Goal: Task Accomplishment & Management: Manage account settings

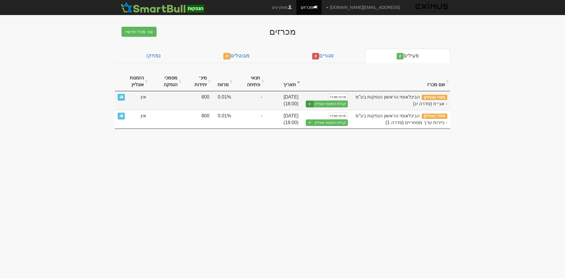
click at [310, 105] on button "Toggle Dropdown" at bounding box center [310, 104] width 8 height 7
click at [316, 121] on link "עריכת נוסח הזמנה" at bounding box center [320, 122] width 56 height 8
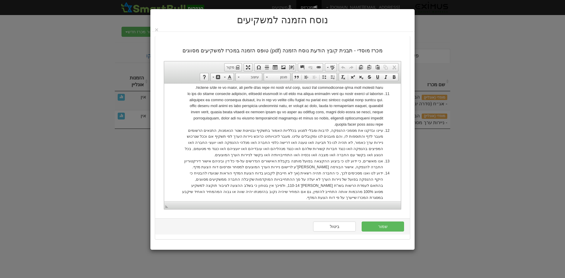
scroll to position [382, 0]
click at [290, 127] on li "עיינו ובדקנו את מסמכי ההנפקה, לרבות ומבלי לפגוע בכלליות האמור בתשקיף ובטיוטת שט…" at bounding box center [282, 142] width 201 height 31
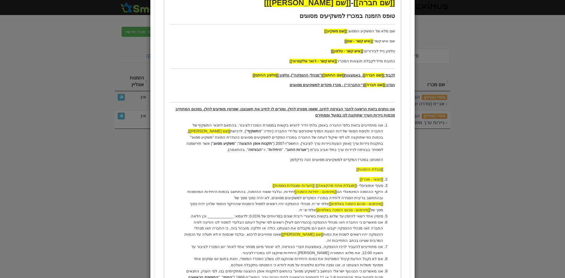
scroll to position [118, 0]
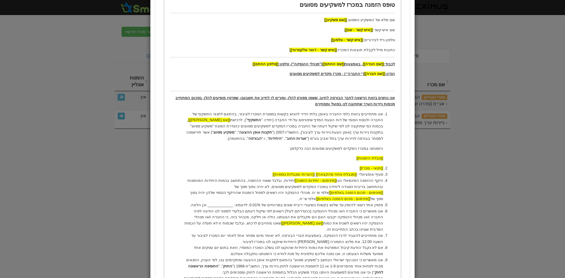
click at [197, 114] on p "אנו מתחייבים בזאת כלפי החברה באופן בלתי הדיר להגיש בקשות במסגרת המכרז לציבור, ב…" at bounding box center [282, 126] width 201 height 31
drag, startPoint x: 217, startPoint y: 134, endPoint x: 220, endPoint y: 134, distance: 3.2
click at [217, 134] on p "אנו מתחייבים בזאת כלפי החברה באופן בלתי הדיר להגיש בקשות במסגרת המכרז לציבור, ב…" at bounding box center [282, 126] width 201 height 31
click at [185, 114] on p "אנו מתחייבים בזאת כלפי החברה באופן בלתי הדיר להגיש בקשות במסגרת המכרז לציבור, ב…" at bounding box center [282, 126] width 201 height 31
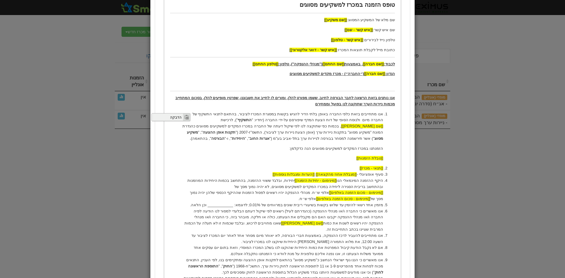
click at [175, 117] on span "הדבקה" at bounding box center [167, 116] width 31 height 7
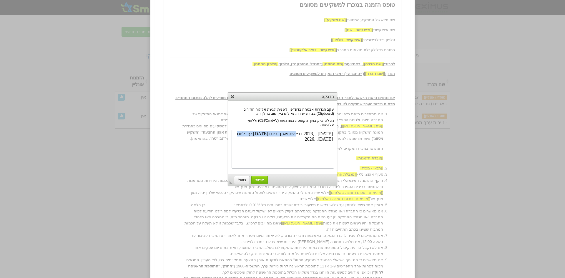
drag, startPoint x: 299, startPoint y: 133, endPoint x: 251, endPoint y: 134, distance: 48.0
click at [251, 134] on body "2 בפברואר , ,2023 כפי שהוארך ביום 26 בינואר, 2025 עד ליום 1 בפברואר, .2026" at bounding box center [282, 148] width 100 height 36
click at [279, 134] on body "2 בפברואר , ,2023 כפי שהוארך ביום 26 בינואר, 2025 עד ליום 1 בפברואר, .2026" at bounding box center [282, 148] width 100 height 36
click at [305, 131] on body "2 בפברואר , ,2023 כפי שהוארך ביום 26 בינואר, 2025 עד ליום 1 בפברואר, .2026" at bounding box center [282, 148] width 100 height 36
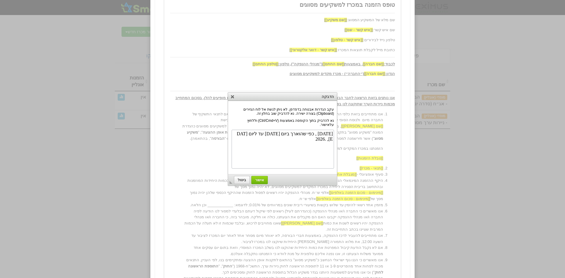
click at [307, 133] on body "2 בפברואר , כפי שהוארך ביום 26 בינואר, 2025 עד ליום 1 בפברואר, .2026" at bounding box center [282, 148] width 100 height 36
click at [314, 133] on body "2 בפברואר , שהוארך ביום 26 בינואר, 2025 עד ליום 1 בפברואר, .2026" at bounding box center [282, 148] width 100 height 36
drag, startPoint x: 297, startPoint y: 134, endPoint x: 262, endPoint y: 133, distance: 35.0
click at [262, 133] on body "2 בפברואר, שהוארך ביום 26 בינואר, 2025 עד ליום 1 בפברואר, .2026" at bounding box center [282, 148] width 100 height 36
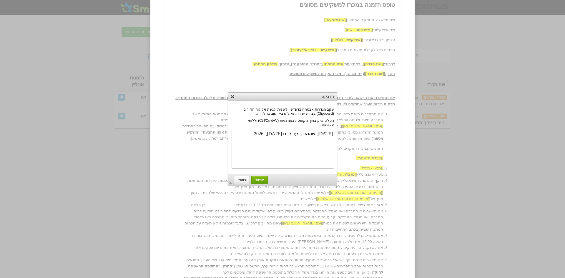
click at [261, 180] on span "אישור" at bounding box center [260, 180] width 16 height 4
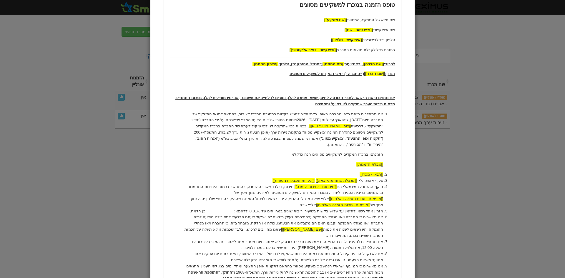
click at [370, 121] on p "אנו מתחייבים בזאת כלפי החברה באופן בלתי הדיר להגיש בקשות במסגרת המכרז לציבור, ב…" at bounding box center [282, 129] width 201 height 37
click at [315, 120] on p "אנו מתחייבים בזאת כלפי החברה באופן בלתי הדיר להגיש בקשות במסגרת המכרז לציבור, ב…" at bounding box center [282, 129] width 201 height 37
drag, startPoint x: 369, startPoint y: 119, endPoint x: 372, endPoint y: 119, distance: 3.2
click at [369, 119] on p "אנו מתחייבים בזאת כלפי החברה באופן בלתי הדיר להגיש בקשות במסגרת המכרז לציבור, ב…" at bounding box center [282, 129] width 201 height 37
click at [357, 122] on p "אנו מתחייבים בזאת כלפי החברה באופן בלתי הדיר להגיש בקשות במסגרת המכרז לציבור, ב…" at bounding box center [282, 129] width 201 height 37
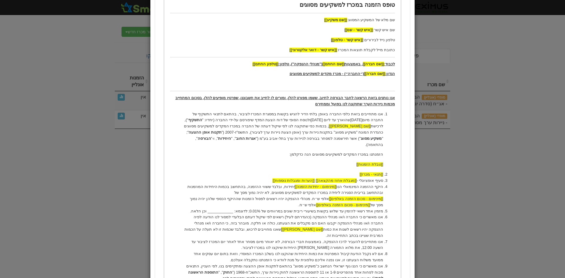
drag, startPoint x: 196, startPoint y: 114, endPoint x: 305, endPoint y: 121, distance: 109.4
click at [305, 121] on p "אנו מתחייבים בזאת כלפי החברה באופן בלתי הדיר להגיש בקשות במסגרת המכרז לציבור, ב…" at bounding box center [282, 129] width 201 height 37
copy p "מיום 2 בפברואר, 2023 שהוארך עד ליום 1 בפברואר, 2026"
click at [312, 120] on p "אנו מתחייבים בזאת כלפי החברה באופן בלתי הדיר להגיש בקשות במסגרת המכרז לציבור, ב…" at bounding box center [282, 129] width 201 height 37
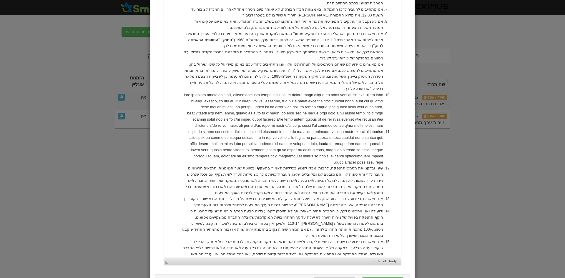
scroll to position [387, 0]
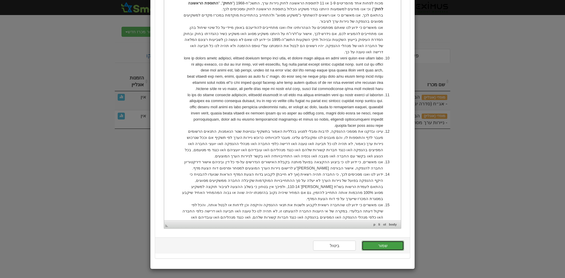
click at [388, 244] on button "שמור" at bounding box center [383, 246] width 42 height 10
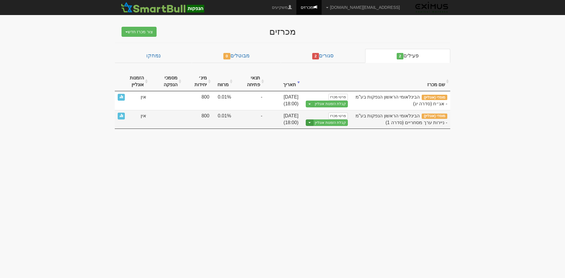
click at [310, 123] on span "button" at bounding box center [309, 122] width 2 height 1
click at [319, 141] on link "עריכת נוסח הזמנה" at bounding box center [320, 140] width 56 height 8
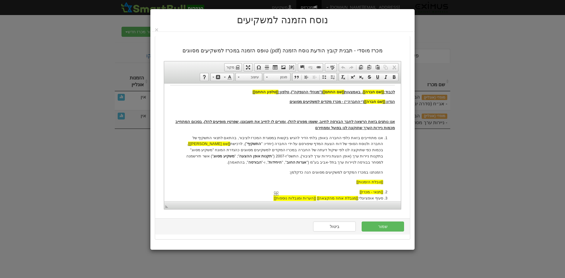
scroll to position [88, 0]
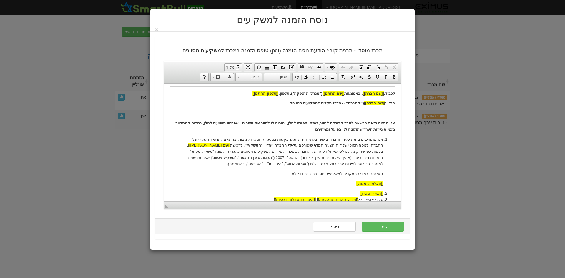
click at [198, 139] on p "אנו מתחייבים בזאת כלפי החברה באופן בלתי הדיר להגיש בקשות במסגרת המכרז לציבור, ב…" at bounding box center [282, 151] width 201 height 31
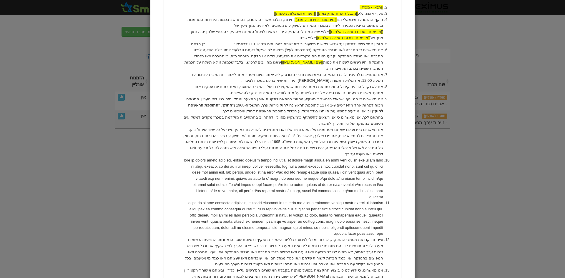
scroll to position [294, 0]
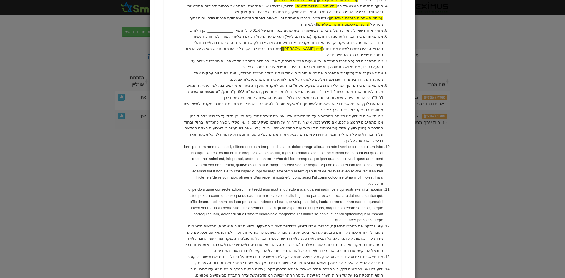
click at [290, 223] on li "עיינו ובדקנו את מסמכי ההנפקה, לרבות ומבלי לפגוע בכלליות האמור בתשקיף ובטיוטת שט…" at bounding box center [282, 238] width 201 height 31
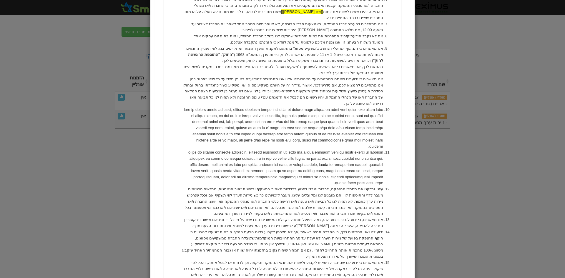
scroll to position [403, 0]
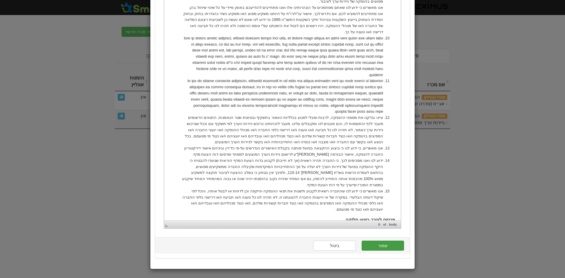
click at [389, 246] on button "שמור" at bounding box center [383, 246] width 42 height 10
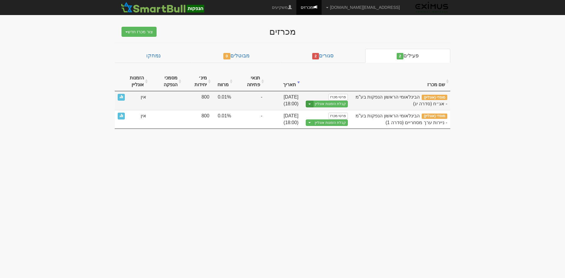
click at [310, 104] on span "button" at bounding box center [309, 104] width 2 height 1
click at [314, 114] on link "הצג טופס הזמנה לדוגמה" at bounding box center [320, 114] width 56 height 8
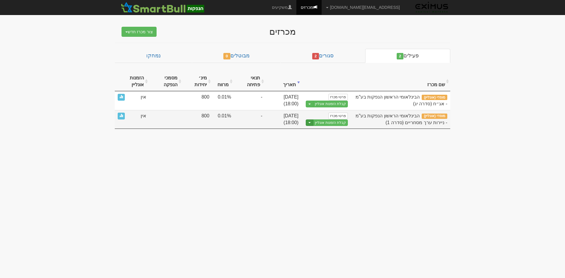
click at [309, 123] on button "Toggle Dropdown" at bounding box center [310, 122] width 8 height 7
click at [316, 131] on link "הצג טופס הזמנה לדוגמה" at bounding box center [320, 133] width 56 height 8
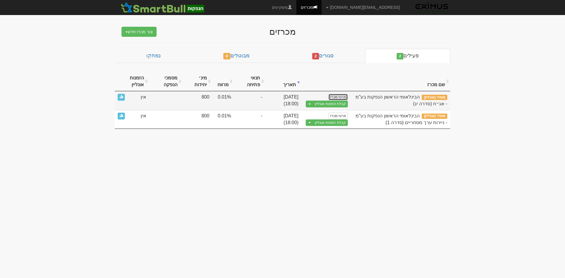
click at [340, 97] on link "פרטי מכרז" at bounding box center [337, 97] width 19 height 6
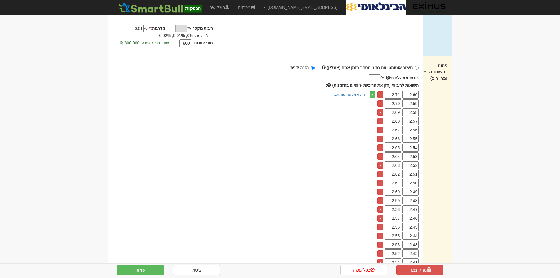
scroll to position [177, 0]
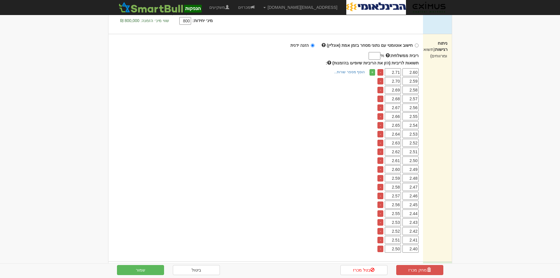
click at [373, 56] on input "ריבית ממשלתית:" at bounding box center [375, 56] width 12 height 8
click at [379, 58] on input "2.01" at bounding box center [375, 56] width 12 height 8
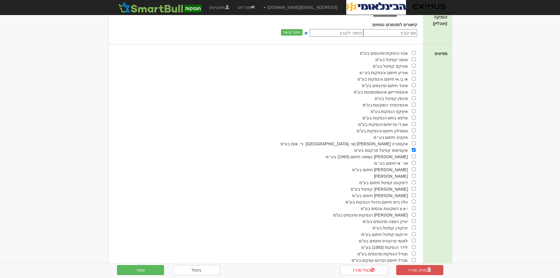
scroll to position [382, 0]
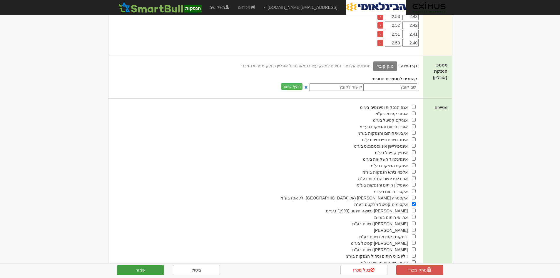
type input "2.03"
click at [147, 270] on button "שמור" at bounding box center [140, 270] width 47 height 10
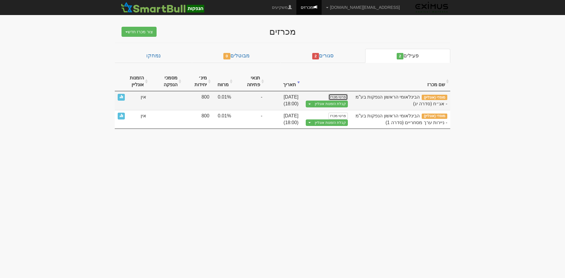
click at [341, 97] on link "פרטי מכרז" at bounding box center [337, 97] width 19 height 6
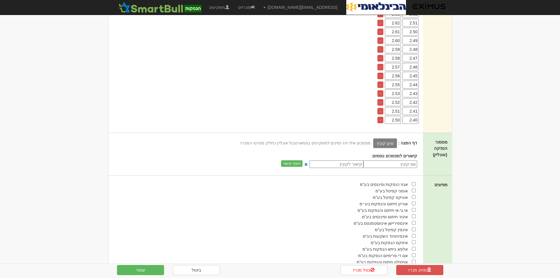
scroll to position [324, 0]
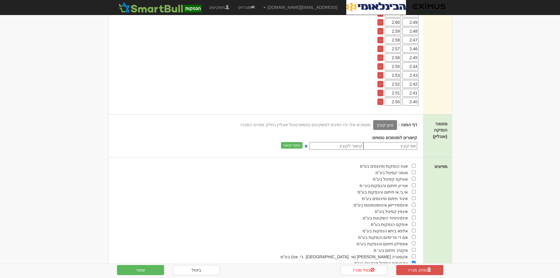
click at [394, 124] on label "טען קובץ" at bounding box center [385, 125] width 24 height 10
click at [372, 124] on input "טען קובץ" at bounding box center [372, 124] width 0 height 6
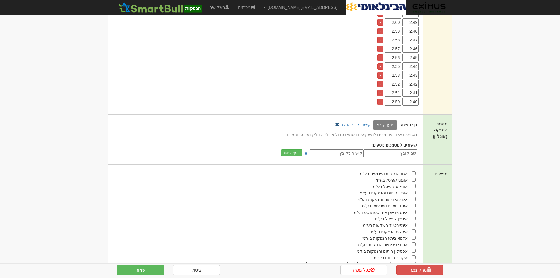
click at [339, 124] on link at bounding box center [337, 124] width 4 height 4
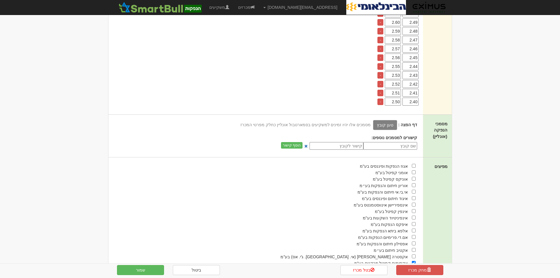
click at [386, 126] on label "טען קובץ" at bounding box center [385, 125] width 24 height 10
click at [372, 126] on input "טען קובץ" at bounding box center [372, 124] width 0 height 6
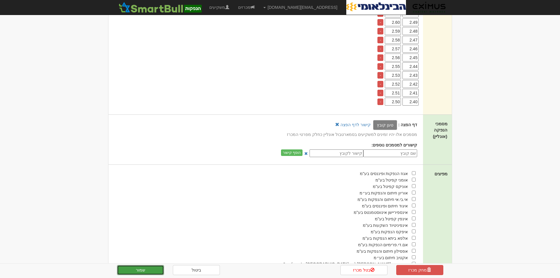
click at [142, 269] on button "שמור" at bounding box center [140, 270] width 47 height 10
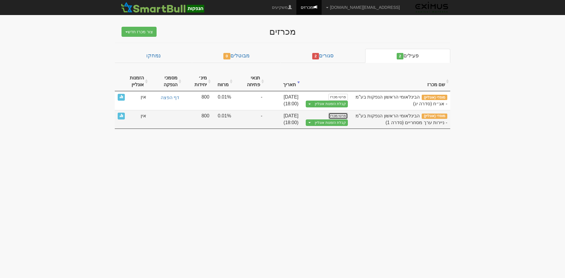
click at [333, 114] on link "פרטי מכרז" at bounding box center [337, 116] width 19 height 6
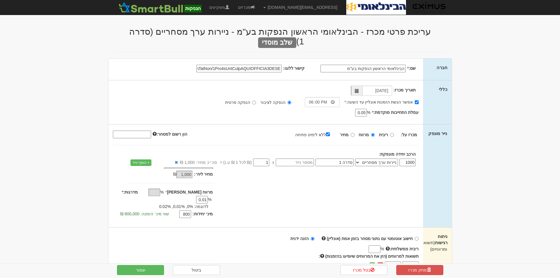
select select "ניירות ערך מסחריים"
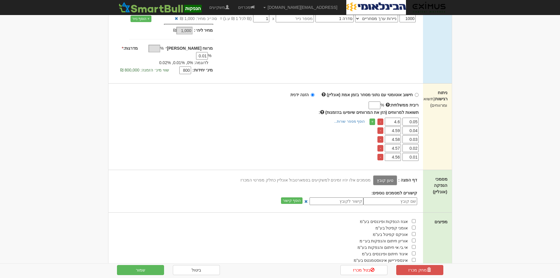
scroll to position [147, 0]
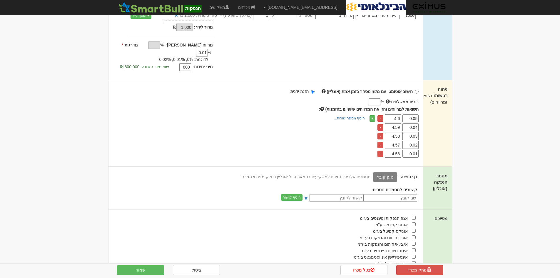
click at [386, 172] on label "טען קובץ" at bounding box center [385, 177] width 24 height 10
click at [372, 174] on input "טען קובץ" at bounding box center [372, 177] width 0 height 6
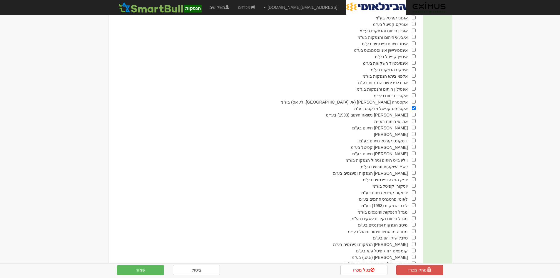
scroll to position [363, 0]
click at [143, 268] on button "שמור" at bounding box center [140, 270] width 47 height 10
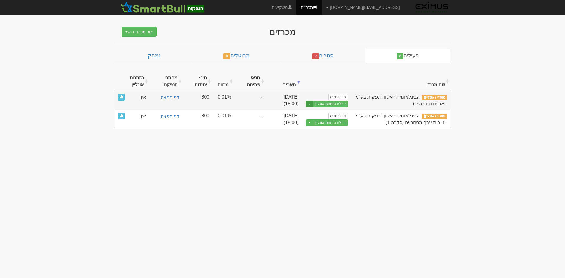
click at [310, 103] on button "Toggle Dropdown" at bounding box center [310, 104] width 8 height 7
click at [328, 100] on div "קבלת הזמנות אונליין Toggle Dropdown הצג טופס הזמנה לדוגמה עריכת נוסח הזמנה" at bounding box center [326, 103] width 44 height 7
click at [330, 103] on link "קבלת הזמנות אונליין" at bounding box center [330, 104] width 35 height 7
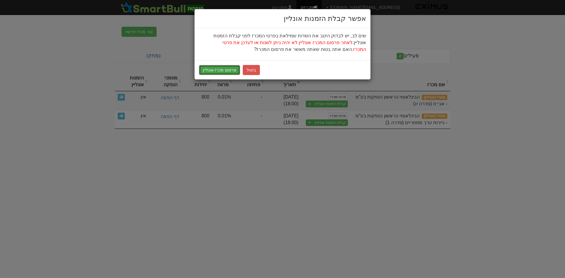
click at [225, 71] on button "פרסום מכרז אונליין" at bounding box center [219, 70] width 41 height 10
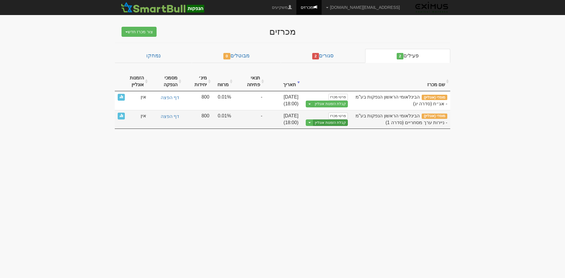
click at [325, 121] on link "קבלת הזמנות אונליין" at bounding box center [330, 122] width 35 height 7
click at [323, 122] on link "קבלת הזמנות אונליין" at bounding box center [330, 122] width 35 height 7
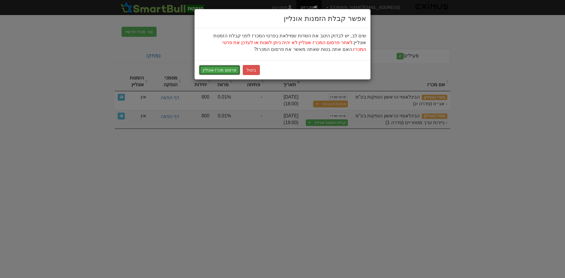
click at [222, 70] on button "פרסום מכרז אונליין" at bounding box center [219, 70] width 41 height 10
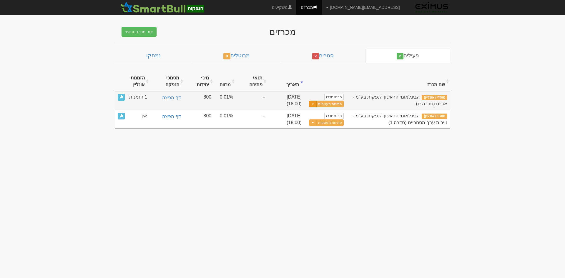
click at [314, 105] on button "Toggle Dropdown" at bounding box center [313, 104] width 8 height 7
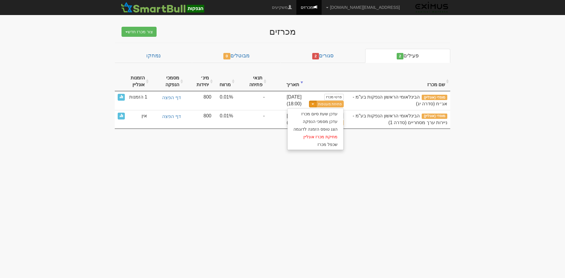
click at [317, 221] on body "Mayah@eximuscm.com הגדרות חשבונות הנפקה תבניות הודעות קיבול X" at bounding box center [282, 139] width 565 height 278
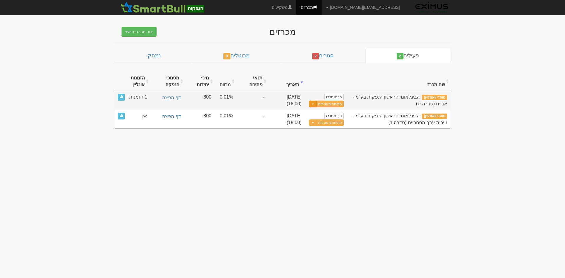
click at [313, 102] on button "Toggle Dropdown" at bounding box center [313, 104] width 8 height 7
click at [319, 129] on link "הצג טופס הזמנה לדוגמה" at bounding box center [315, 129] width 56 height 8
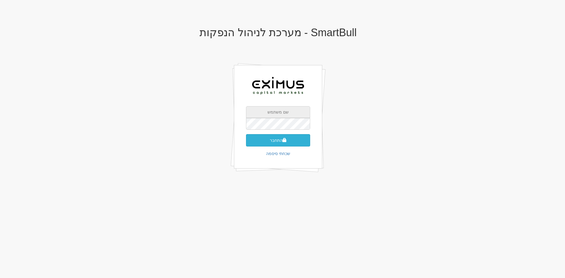
type input "Mayah@eximuscm.com"
click at [279, 140] on button "התחבר" at bounding box center [278, 140] width 64 height 12
type input "199928"
click at [246, 143] on button "התחבר" at bounding box center [278, 149] width 64 height 12
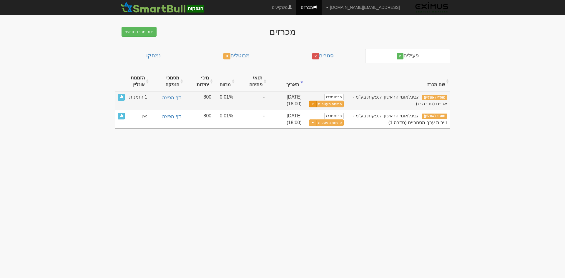
click at [312, 104] on span "button" at bounding box center [313, 104] width 2 height 1
click at [317, 131] on link "הצג טופס הזמנה לדוגמה" at bounding box center [315, 129] width 56 height 8
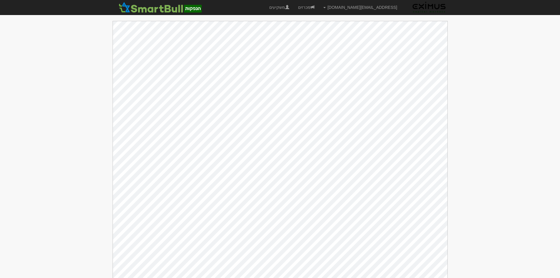
click at [473, 156] on body "[EMAIL_ADDRESS][DOMAIN_NAME] הגדרות חשבונות הנפקה תבניות הודעות קיבול X" at bounding box center [280, 142] width 560 height 284
